Goal: Task Accomplishment & Management: Complete application form

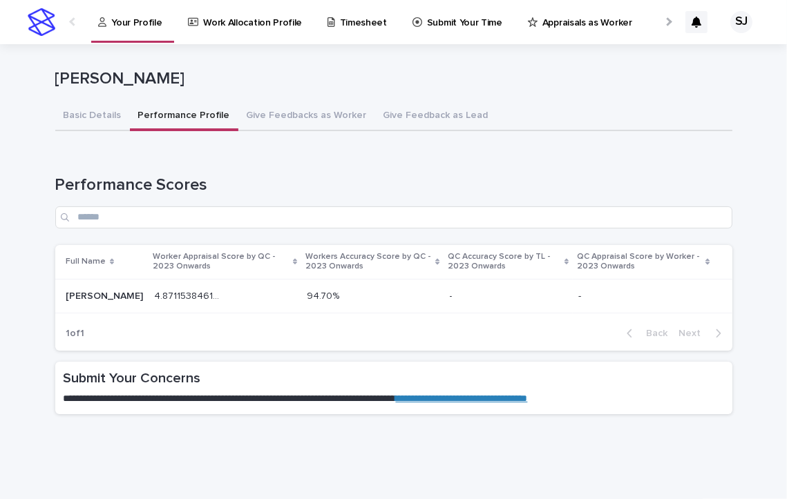
click at [427, 19] on p "Submit Your Time" at bounding box center [464, 14] width 75 height 29
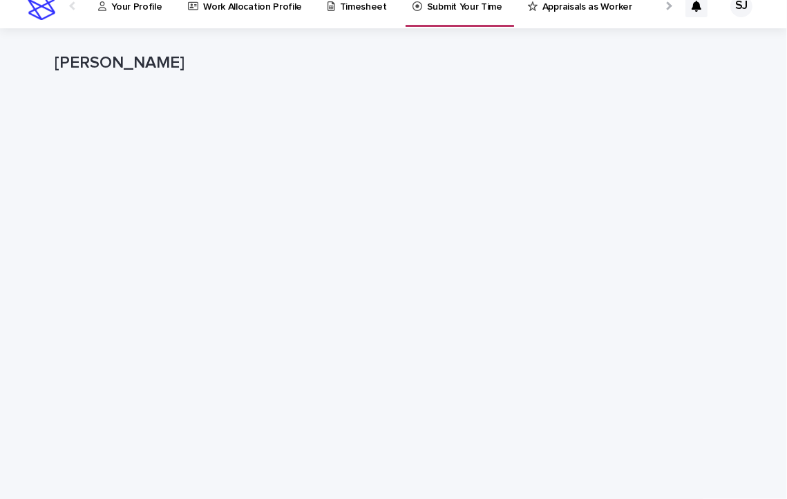
scroll to position [17, 0]
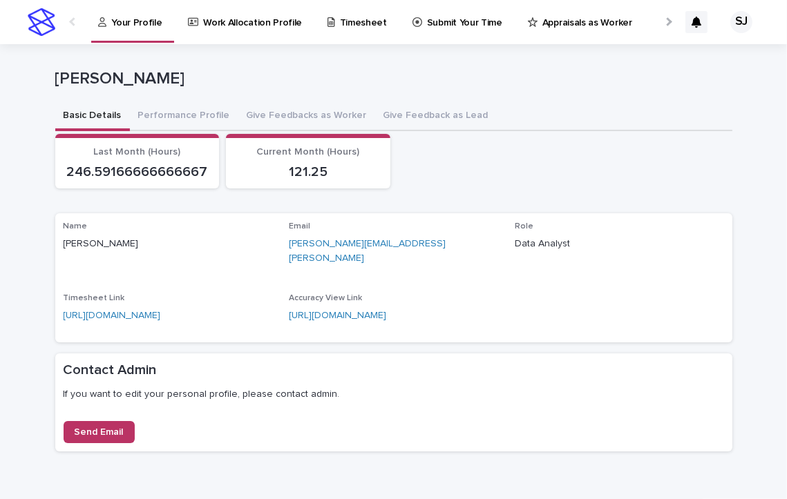
click at [433, 23] on p "Submit Your Time" at bounding box center [464, 14] width 75 height 29
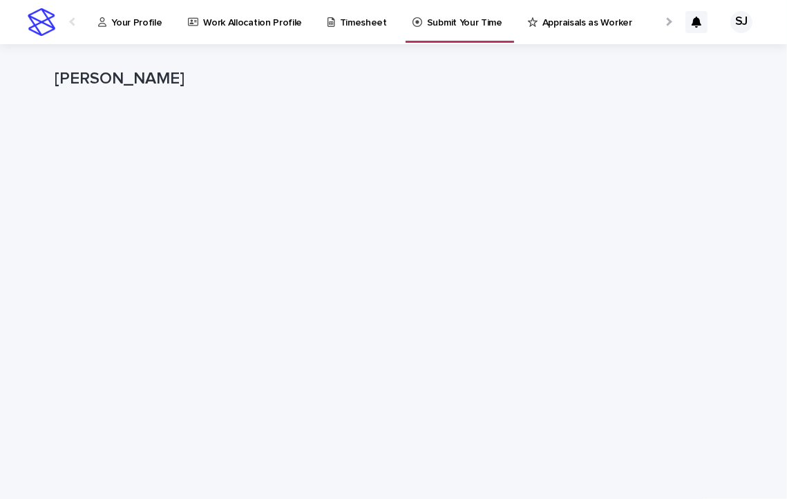
click at [159, 15] on div "Your Profile" at bounding box center [133, 14] width 72 height 29
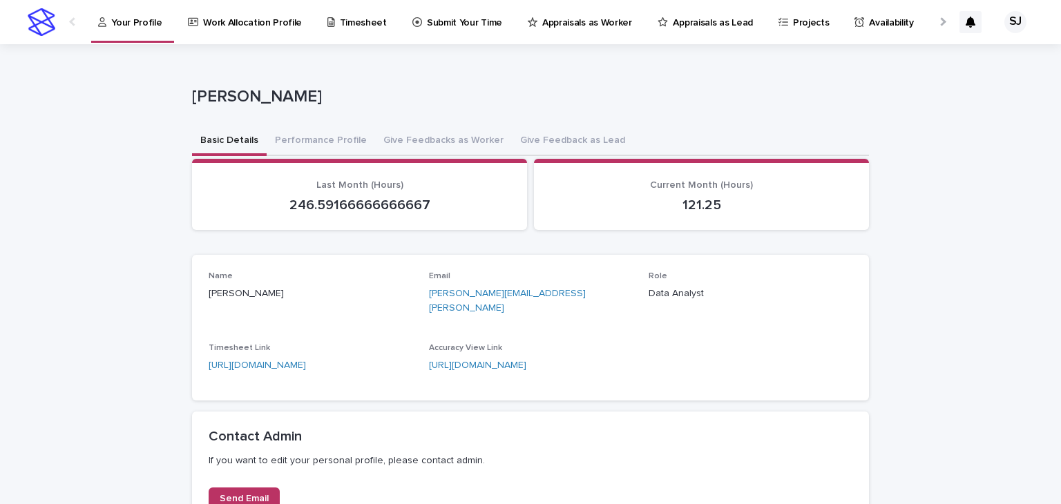
click at [349, 23] on p "Timesheet" at bounding box center [363, 14] width 47 height 29
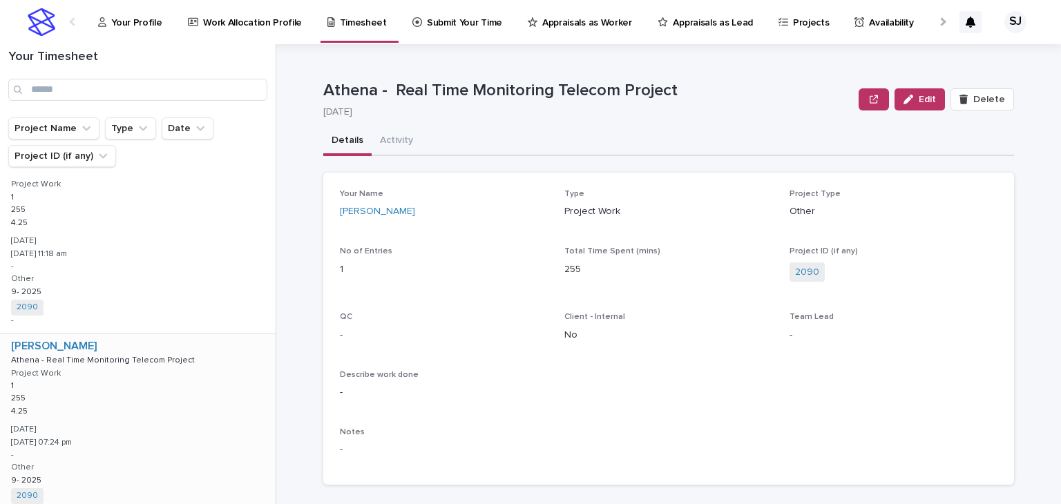
scroll to position [3284, 0]
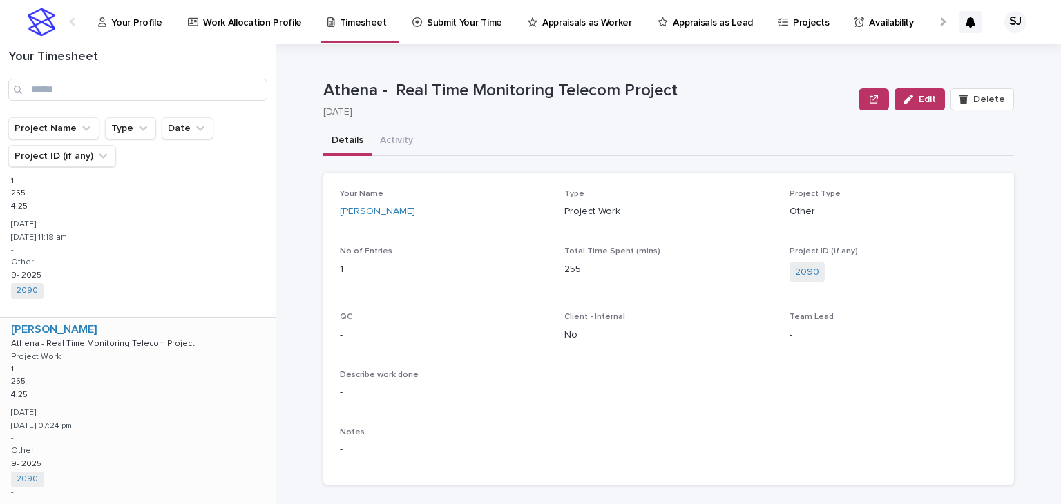
click at [217, 361] on div "[PERSON_NAME] Athena - Real Time Monitoring Telecom Project Athena - Real Time …" at bounding box center [138, 412] width 276 height 188
click at [217, 361] on div "[PERSON_NAME] Athena - Real Time Monitoring Telecom Project Athena - Real Time …" at bounding box center [136, 412] width 272 height 188
click at [786, 95] on span "Edit" at bounding box center [926, 100] width 17 height 10
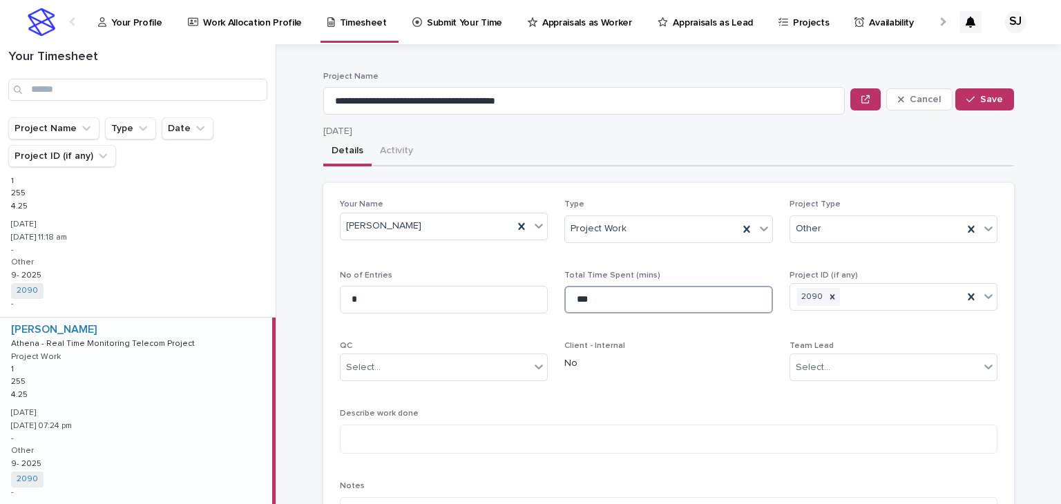
click at [599, 299] on input "***" at bounding box center [668, 300] width 208 height 28
type input "***"
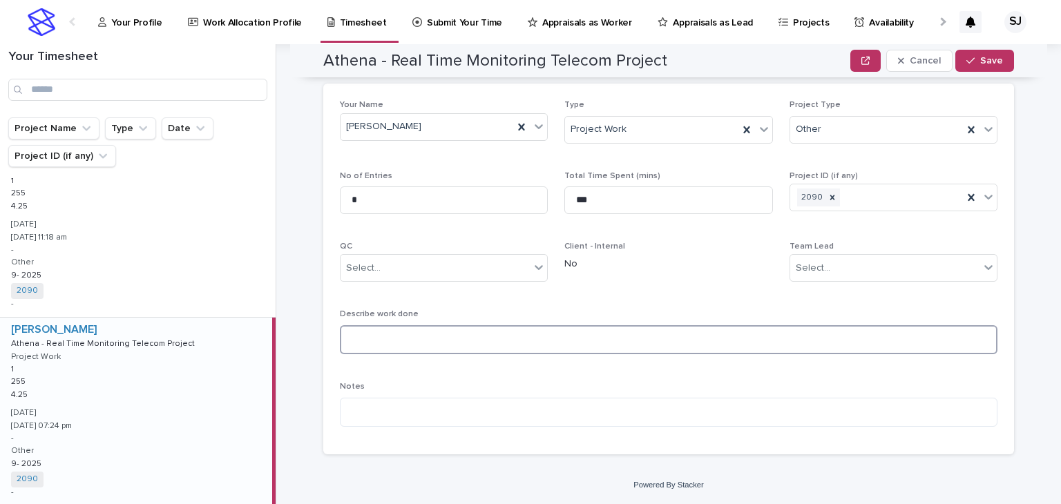
click at [462, 332] on textarea at bounding box center [668, 340] width 657 height 30
type textarea "**********"
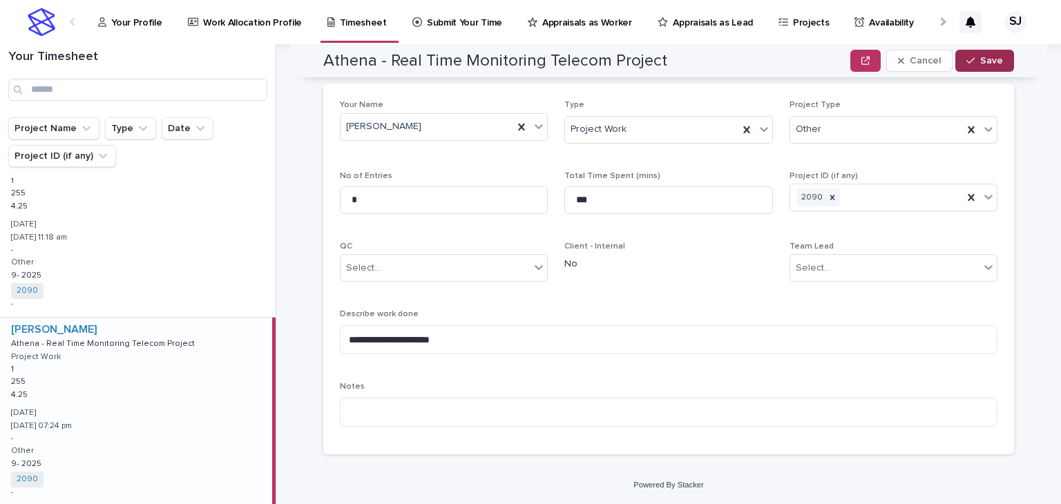
click at [786, 53] on button "Save" at bounding box center [984, 61] width 59 height 22
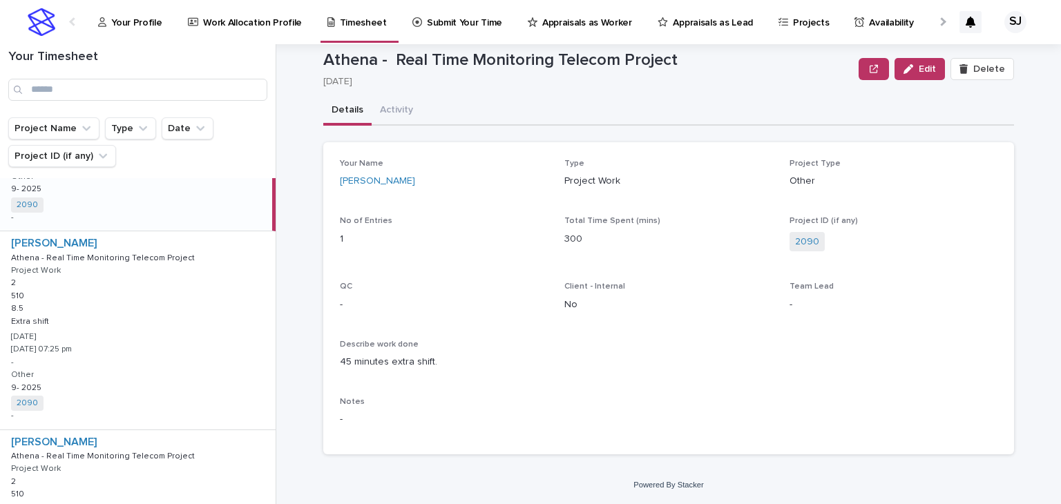
scroll to position [2665, 0]
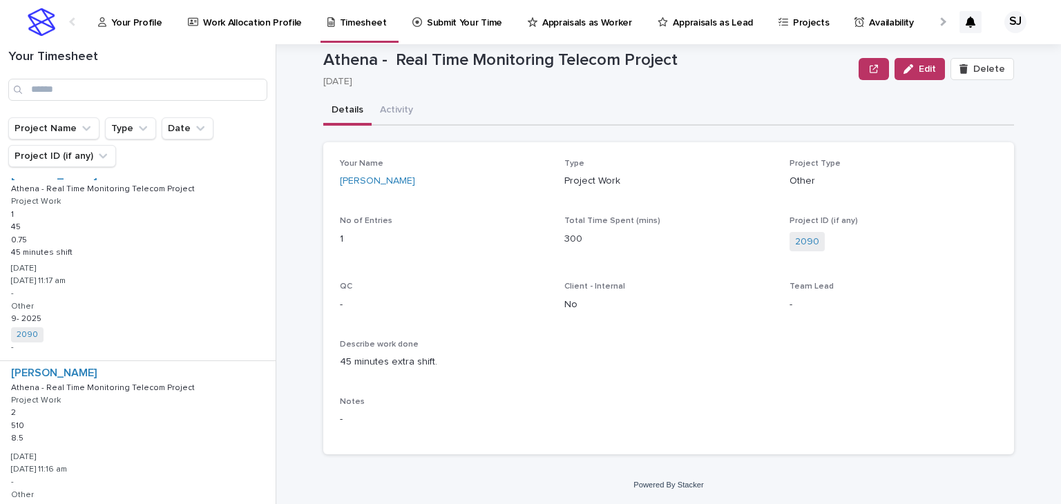
click at [151, 9] on p "Your Profile" at bounding box center [136, 14] width 50 height 29
